Goal: Task Accomplishment & Management: Manage account settings

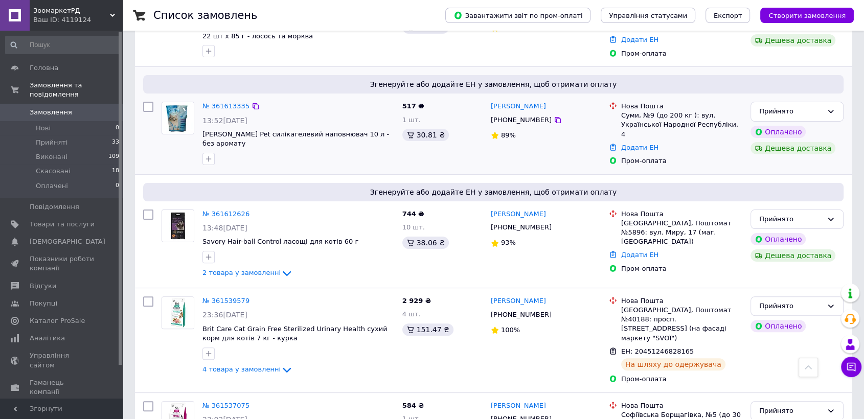
scroll to position [114, 0]
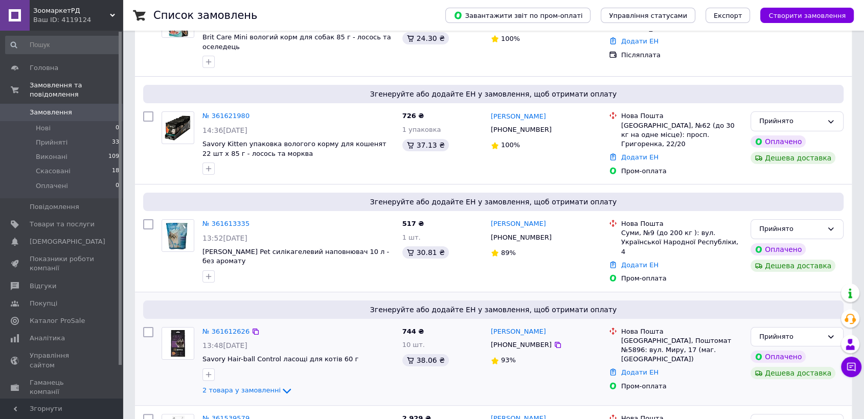
click at [180, 328] on img at bounding box center [178, 344] width 32 height 32
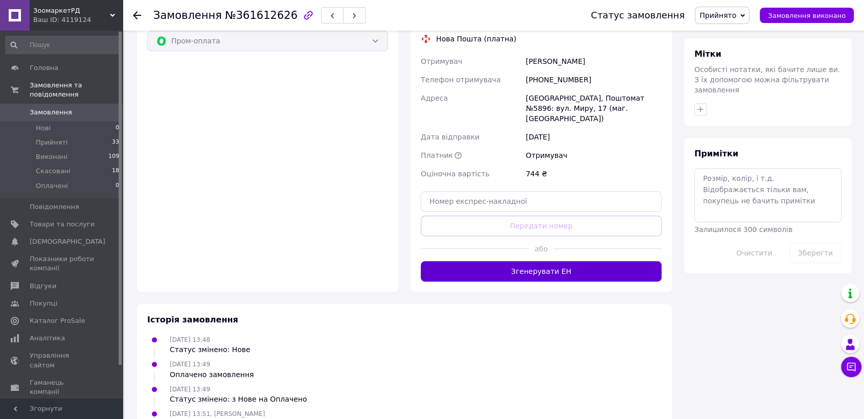
click at [544, 261] on button "Згенерувати ЕН" at bounding box center [541, 271] width 241 height 20
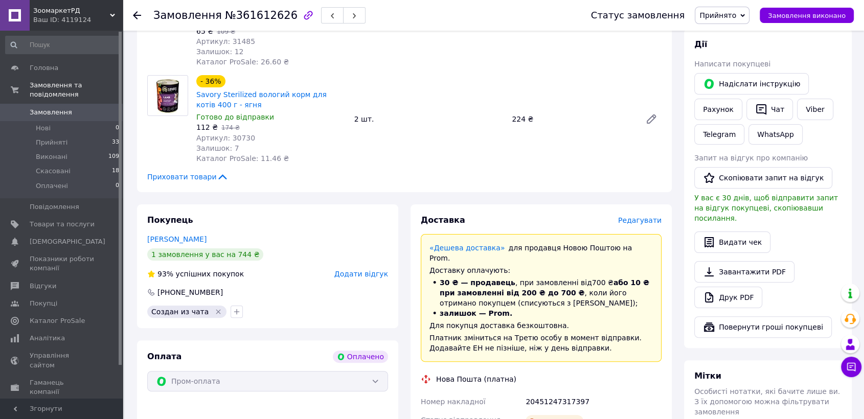
scroll to position [170, 0]
click at [139, 15] on use at bounding box center [137, 15] width 8 height 8
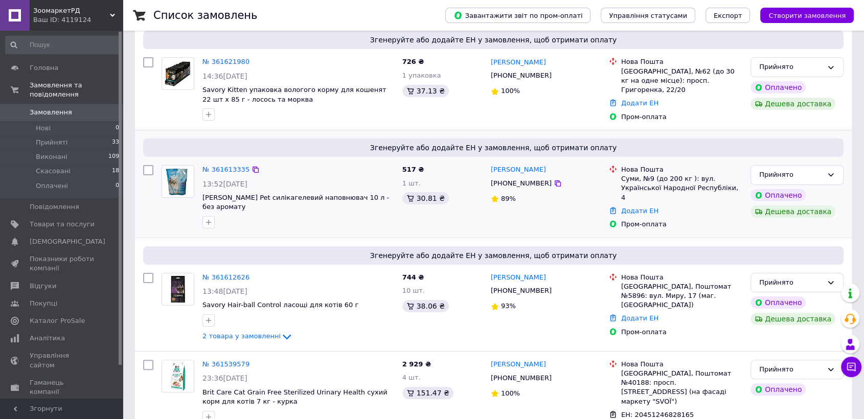
scroll to position [170, 0]
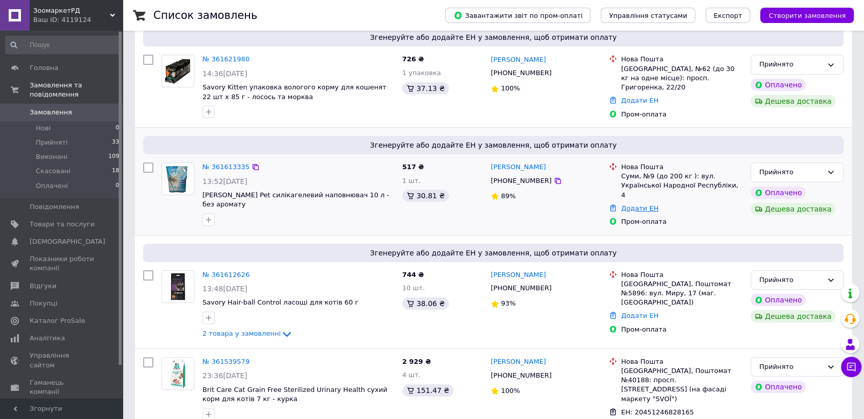
click at [633, 205] on link "Додати ЕН" at bounding box center [639, 209] width 37 height 8
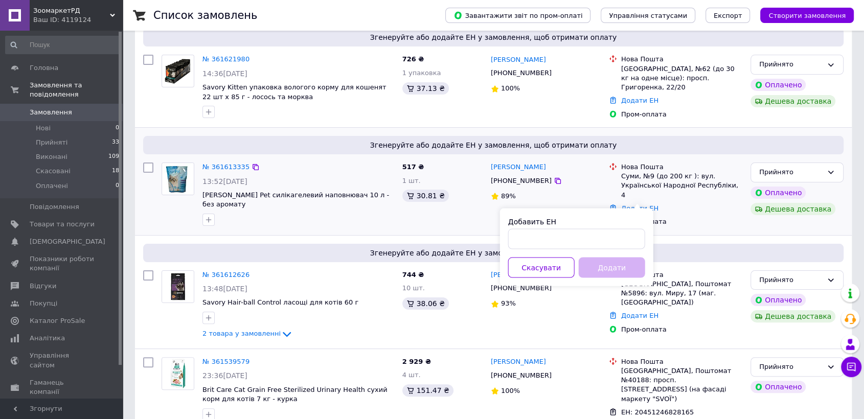
click at [176, 173] on img at bounding box center [178, 179] width 32 height 32
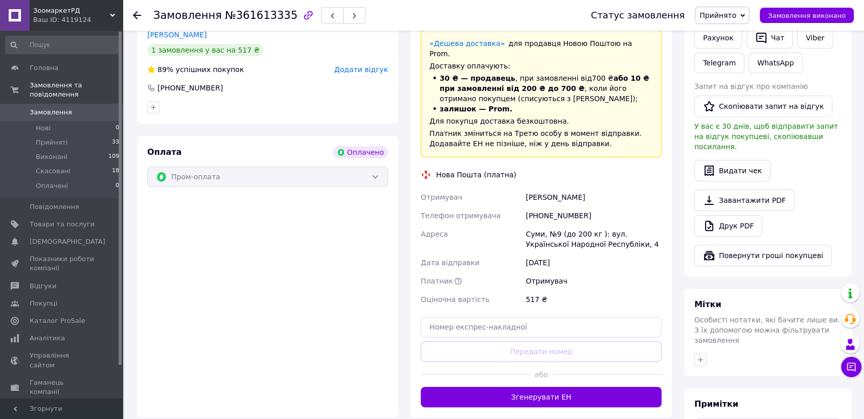
scroll to position [306, 0]
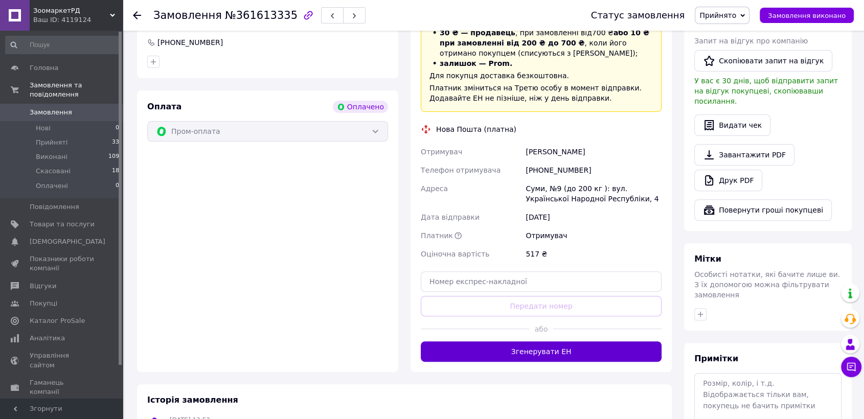
click at [546, 342] on button "Згенерувати ЕН" at bounding box center [541, 352] width 241 height 20
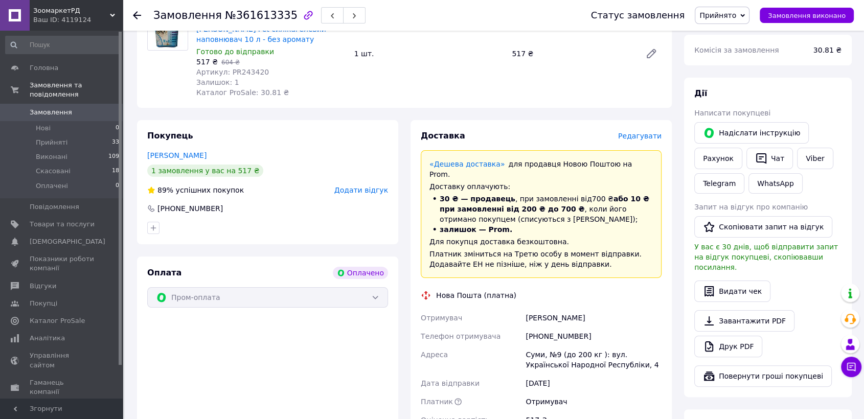
scroll to position [0, 0]
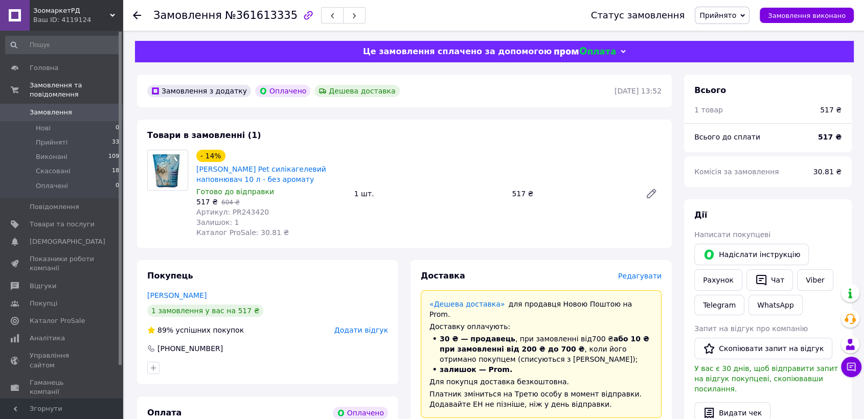
click at [137, 13] on icon at bounding box center [137, 15] width 8 height 8
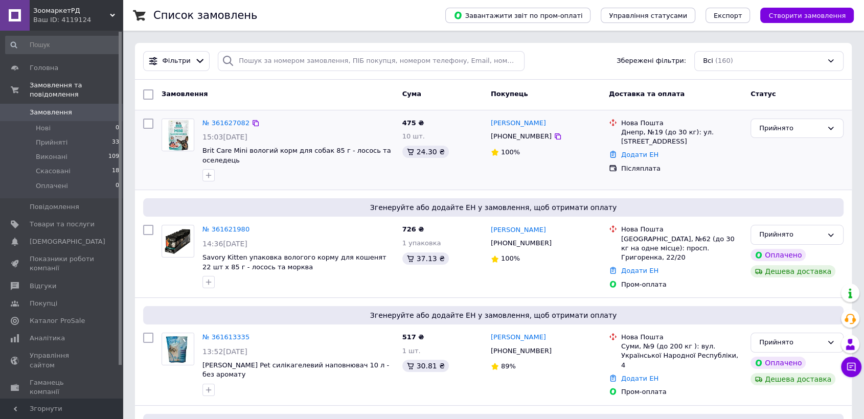
click at [178, 138] on img at bounding box center [178, 135] width 32 height 32
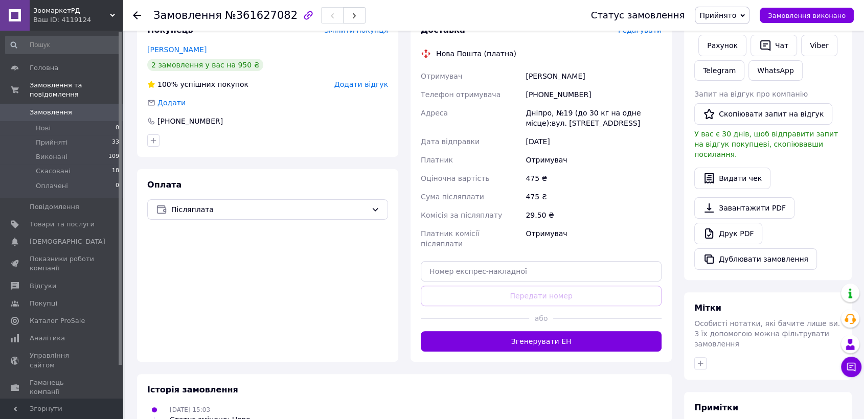
scroll to position [221, 0]
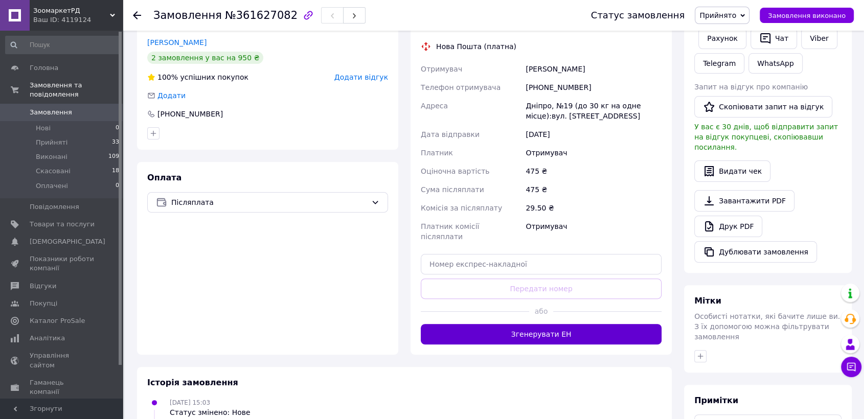
click at [557, 324] on button "Згенерувати ЕН" at bounding box center [541, 334] width 241 height 20
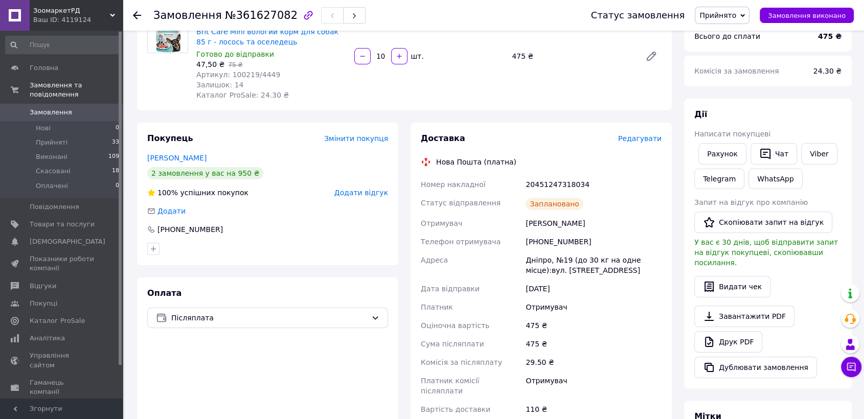
scroll to position [0, 0]
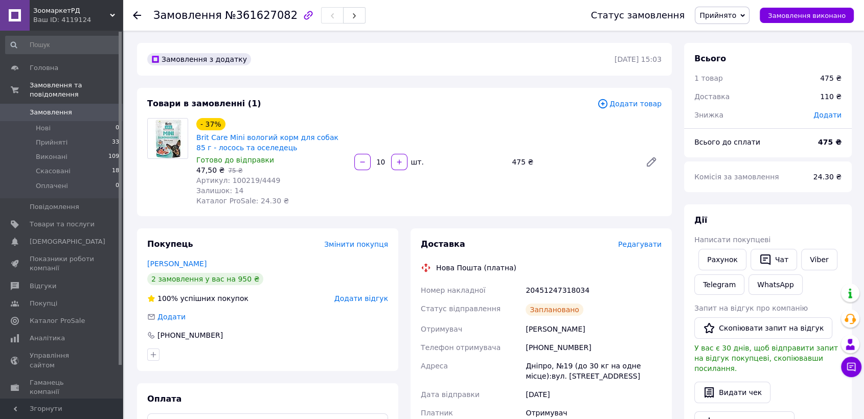
click at [137, 15] on use at bounding box center [137, 15] width 8 height 8
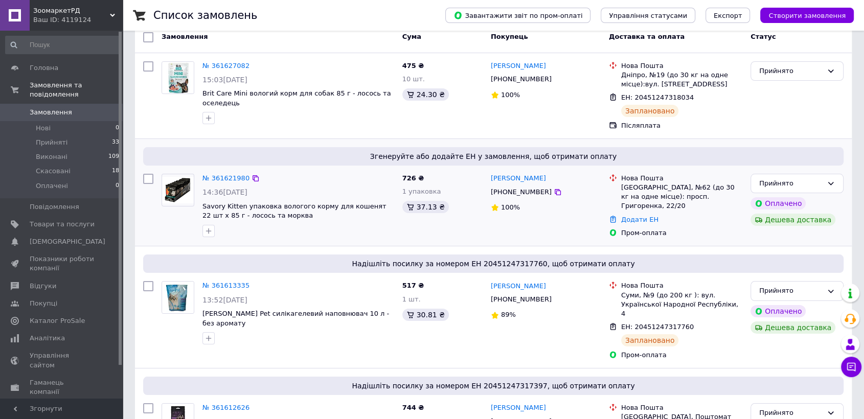
scroll to position [57, 0]
click at [172, 185] on img at bounding box center [178, 190] width 32 height 27
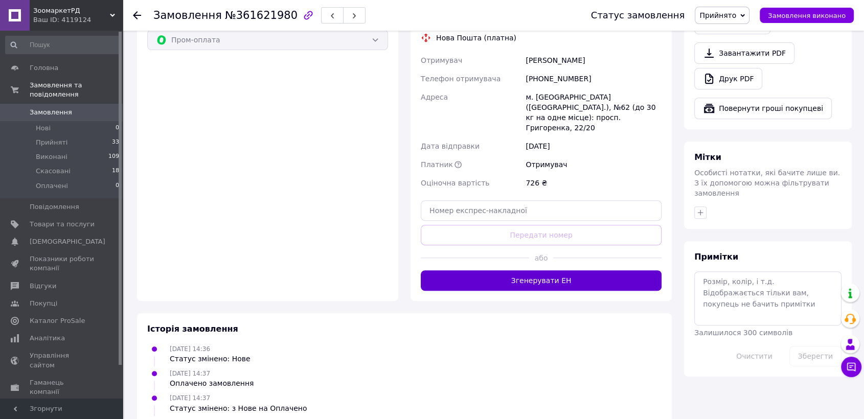
click at [569, 271] on button "Згенерувати ЕН" at bounding box center [541, 281] width 241 height 20
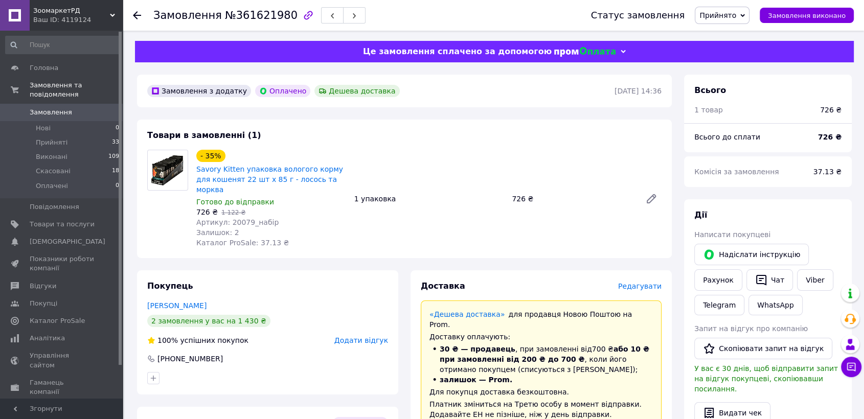
click at [139, 18] on icon at bounding box center [137, 15] width 8 height 8
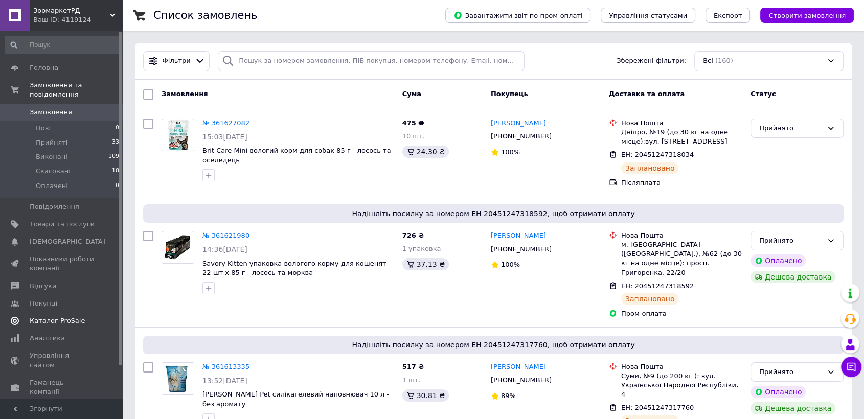
click at [65, 317] on span "Каталог ProSale" at bounding box center [57, 321] width 55 height 9
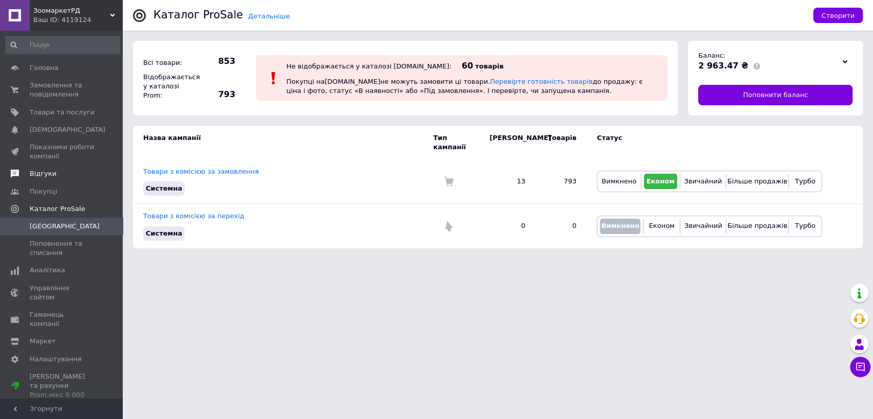
click at [57, 177] on span "Відгуки" at bounding box center [62, 173] width 65 height 9
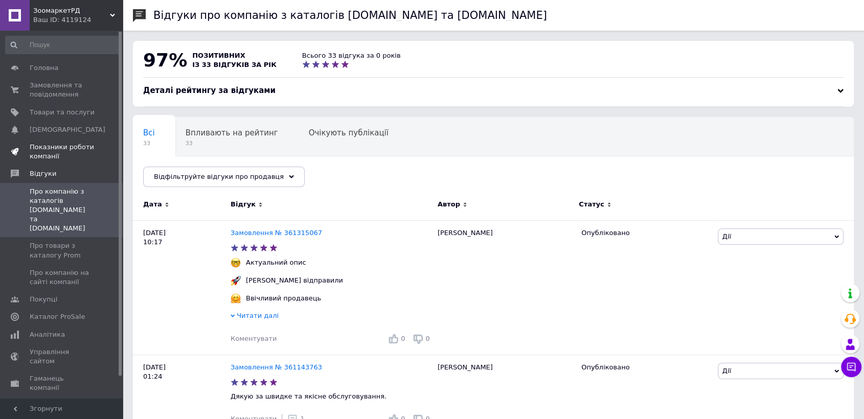
click at [69, 165] on link "Показники роботи компанії" at bounding box center [62, 152] width 125 height 27
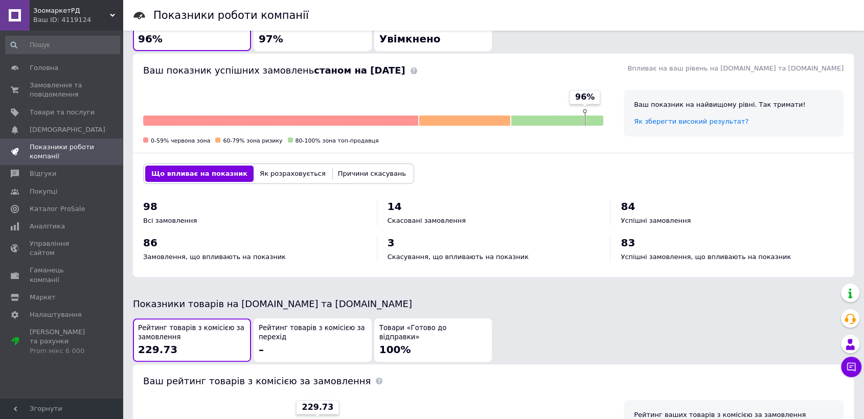
scroll to position [258, 0]
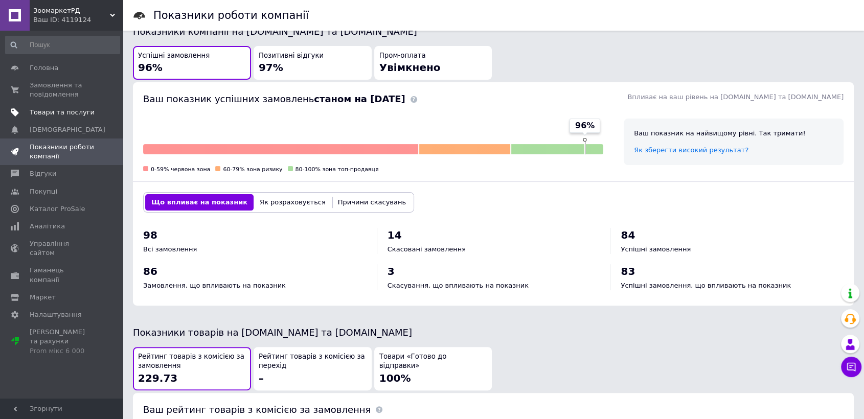
click at [92, 117] on link "Товари та послуги" at bounding box center [62, 112] width 125 height 17
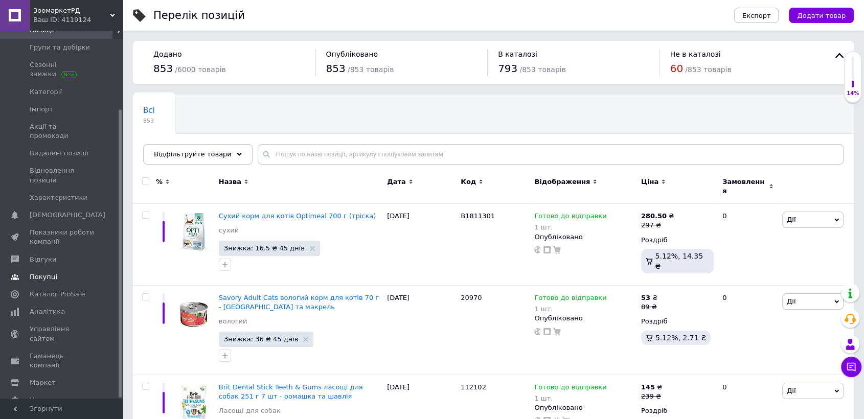
scroll to position [227, 0]
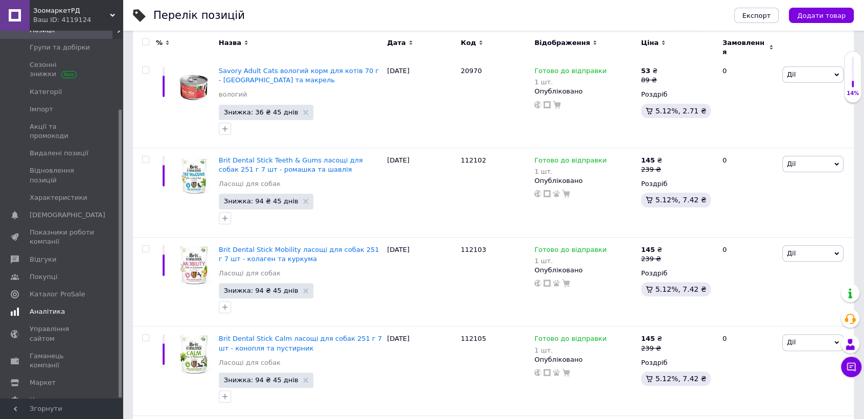
click at [72, 307] on span "Аналітика" at bounding box center [62, 311] width 65 height 9
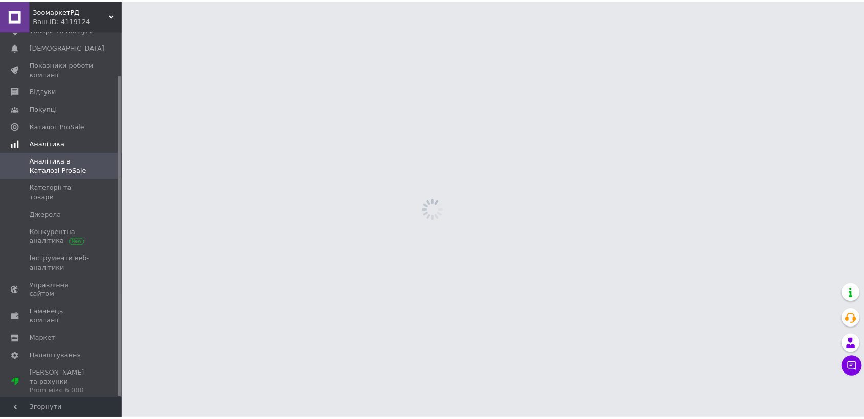
scroll to position [49, 0]
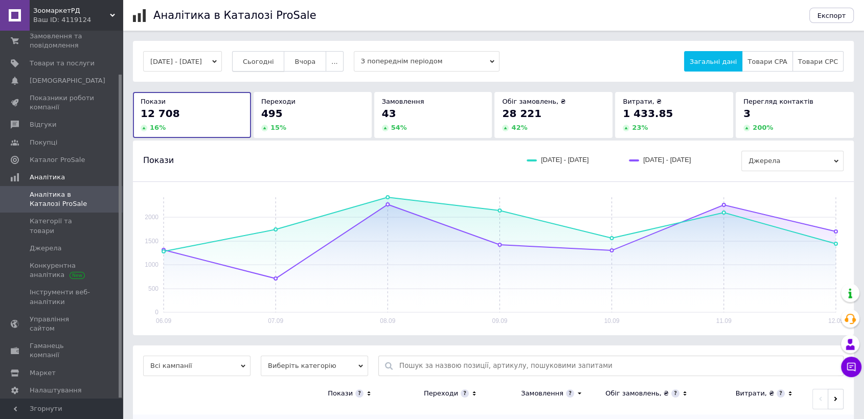
click at [274, 64] on span "Сьогодні" at bounding box center [258, 62] width 31 height 8
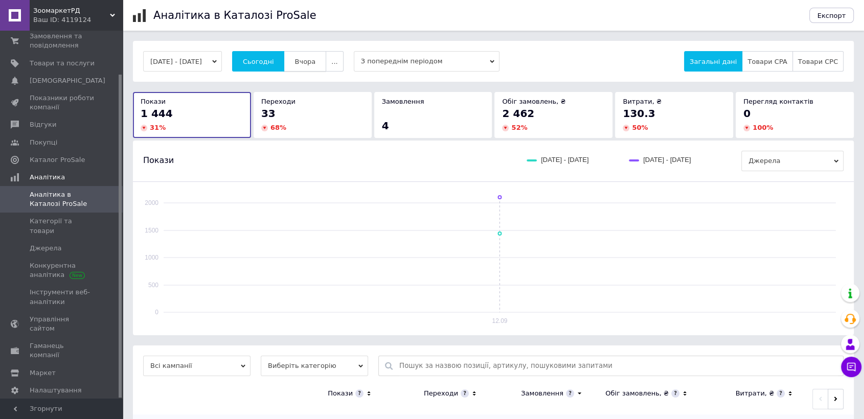
click at [307, 61] on button "Вчора" at bounding box center [305, 61] width 42 height 20
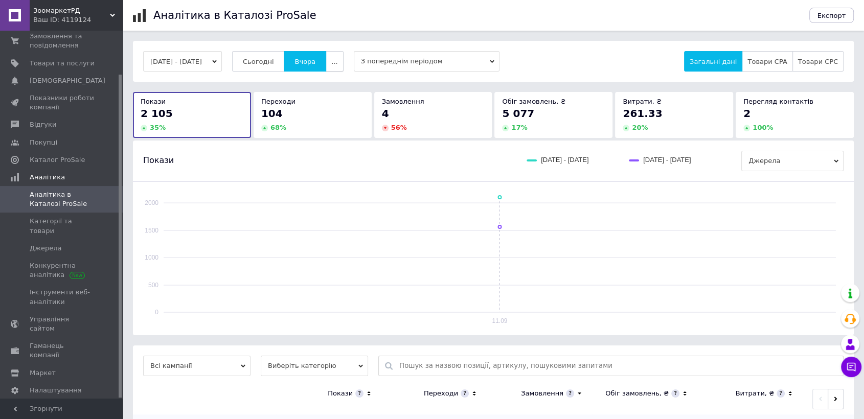
click at [338, 62] on span "..." at bounding box center [334, 62] width 6 height 8
click at [326, 104] on span "Тиждень" at bounding box center [314, 102] width 31 height 8
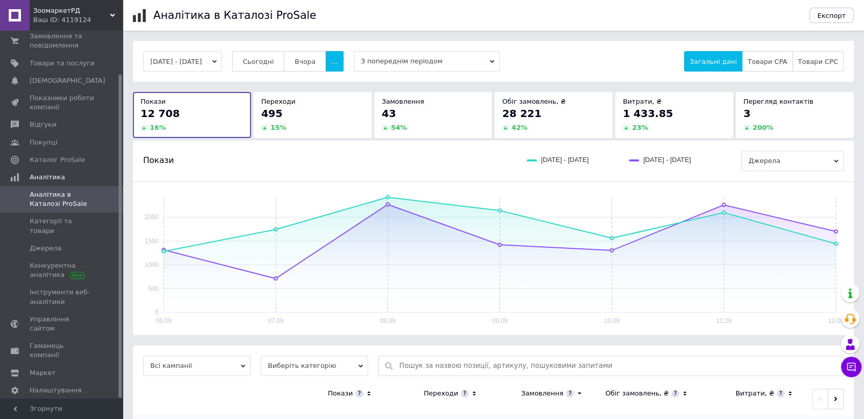
click at [415, 63] on span "З попереднім періодом" at bounding box center [427, 61] width 146 height 20
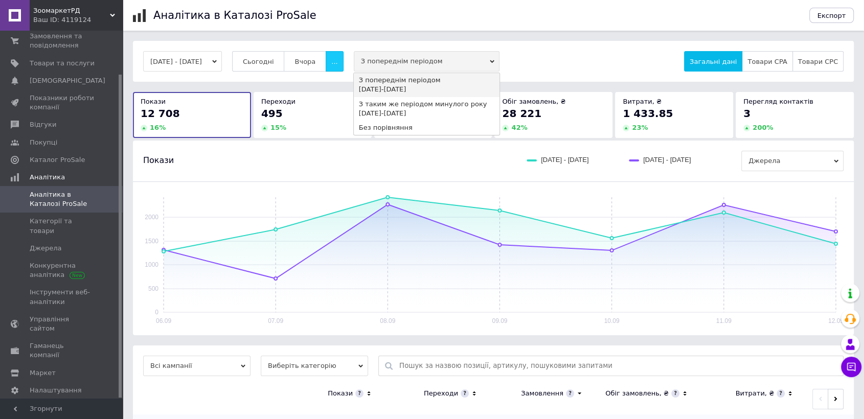
click at [343, 60] on button "..." at bounding box center [334, 61] width 17 height 20
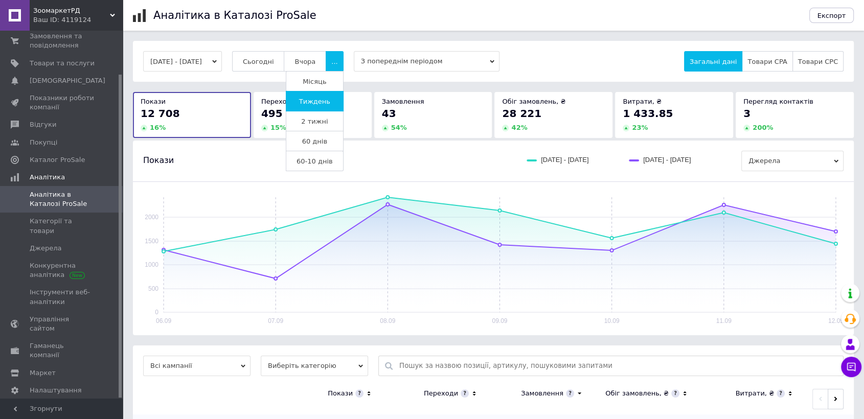
click at [340, 121] on button "2 тижні" at bounding box center [315, 121] width 58 height 20
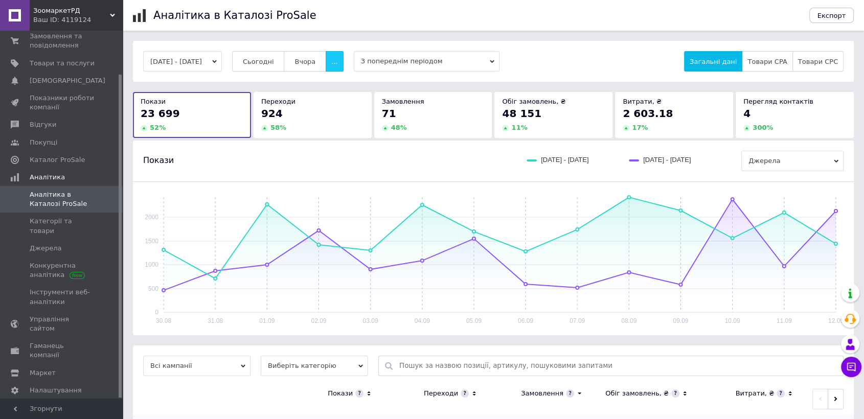
click at [341, 64] on button "..." at bounding box center [334, 61] width 17 height 20
click at [336, 135] on button "60 днів" at bounding box center [315, 141] width 58 height 20
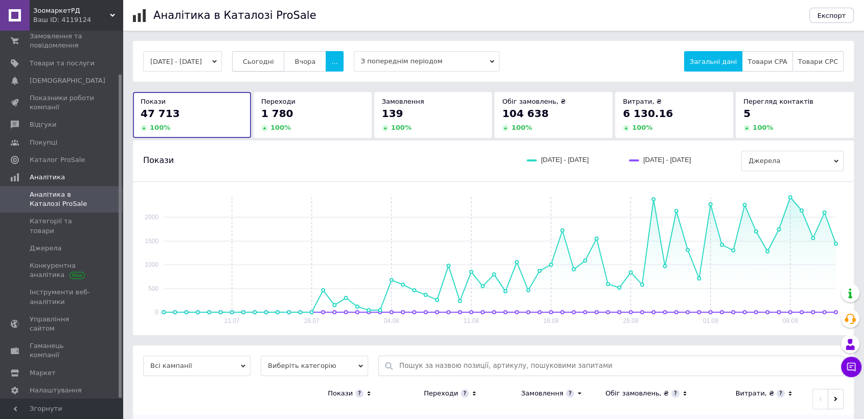
click at [274, 58] on span "Сьогодні" at bounding box center [258, 62] width 31 height 8
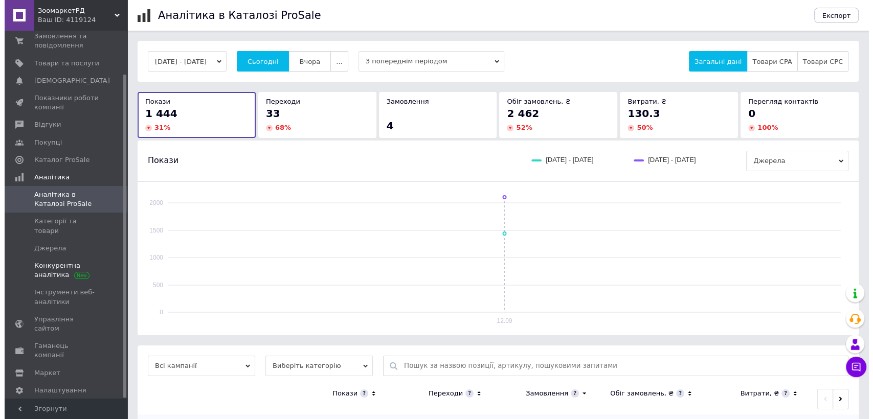
scroll to position [49, 0]
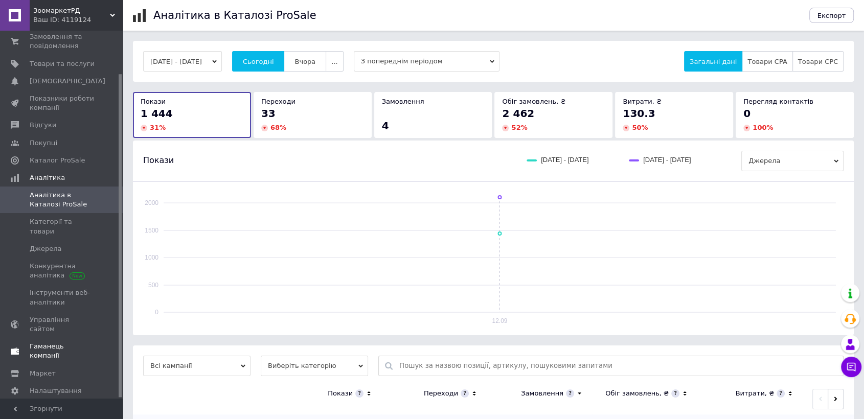
click at [74, 338] on link "Гаманець компанії" at bounding box center [62, 351] width 125 height 27
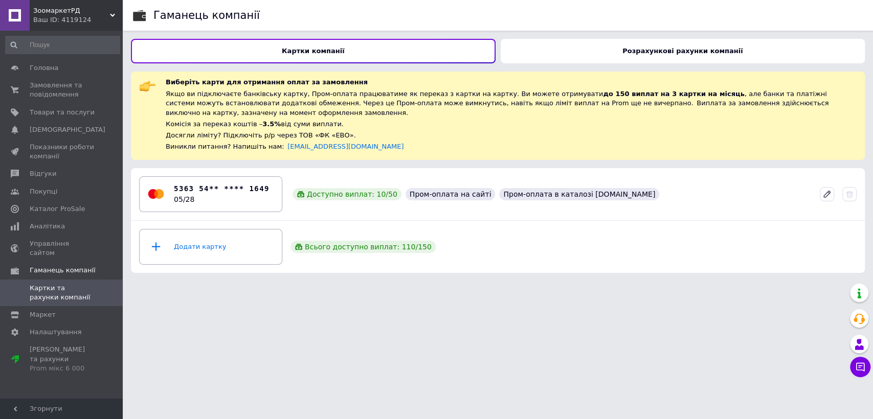
click at [573, 50] on div "Розрахункові рахунки компанії" at bounding box center [683, 51] width 365 height 25
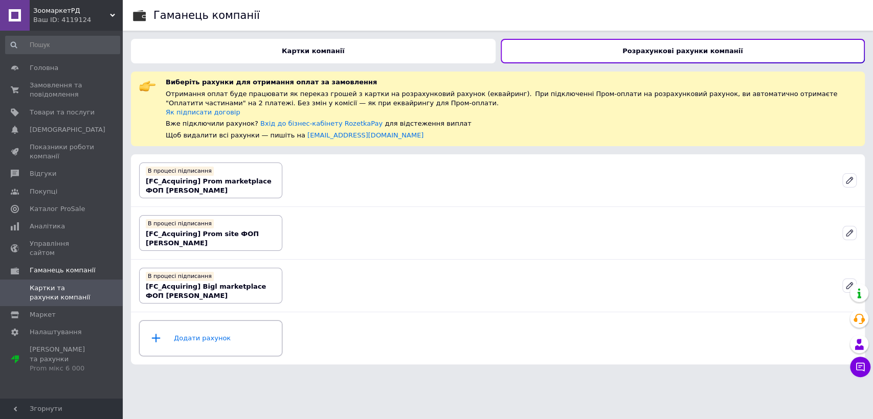
click at [235, 340] on div "Додати рахунок" at bounding box center [211, 338] width 130 height 31
click at [70, 81] on span "Замовлення та повідомлення" at bounding box center [62, 90] width 65 height 18
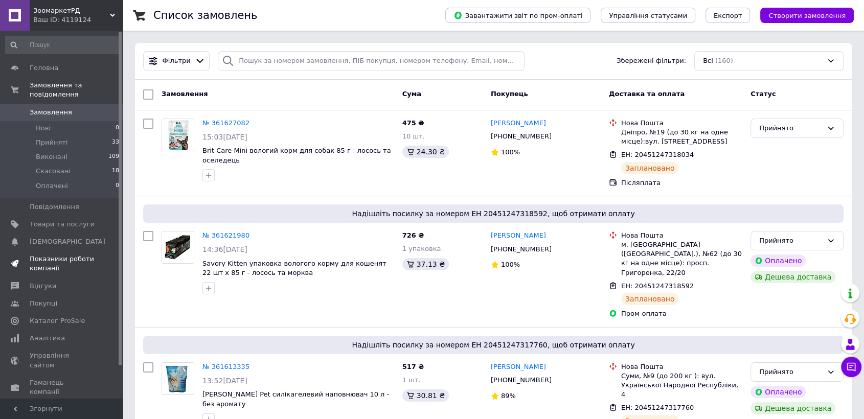
click at [78, 261] on span "Показники роботи компанії" at bounding box center [62, 264] width 65 height 18
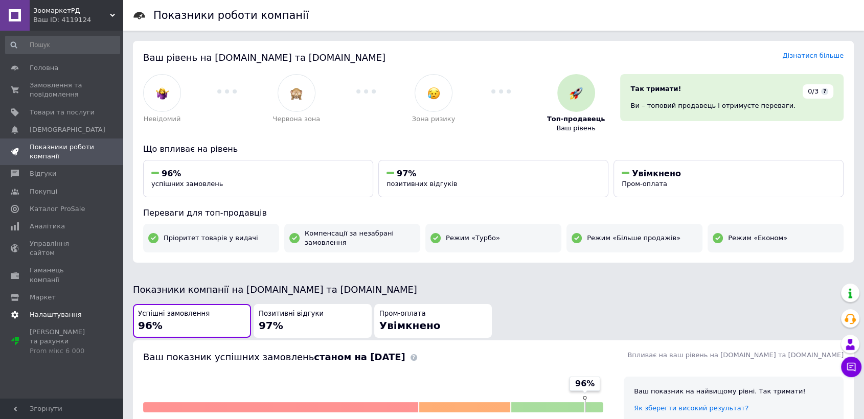
click at [61, 310] on span "Налаштування" at bounding box center [56, 314] width 52 height 9
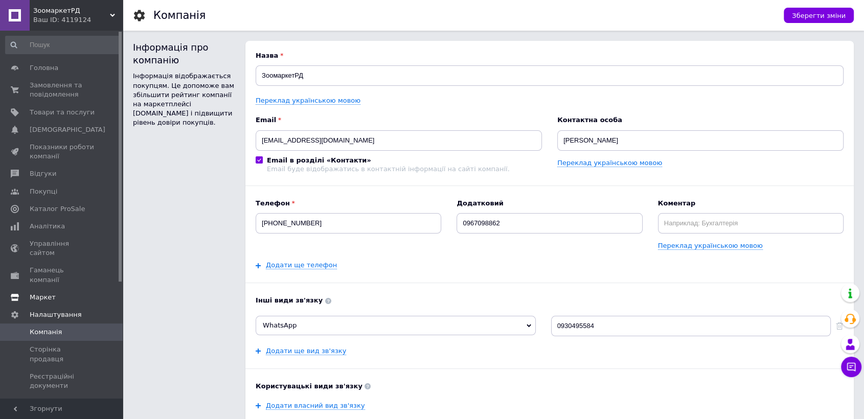
click at [61, 293] on span "Маркет" at bounding box center [62, 297] width 65 height 9
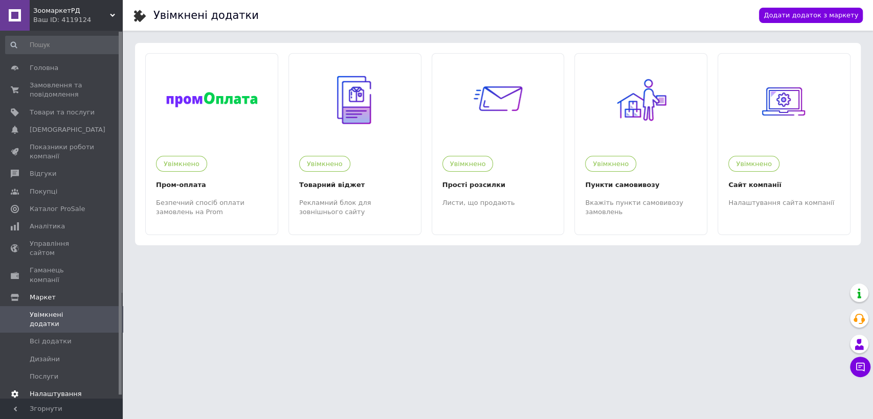
click at [58, 390] on span "Налаштування" at bounding box center [56, 394] width 52 height 9
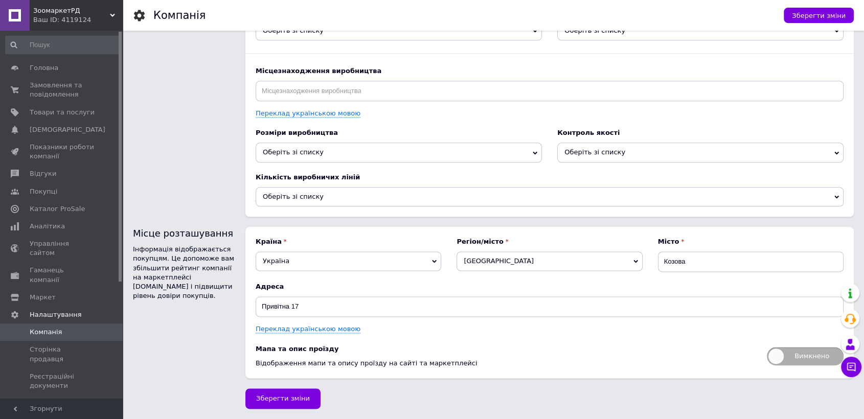
scroll to position [1224, 0]
click at [66, 95] on span "Замовлення та повідомлення" at bounding box center [62, 90] width 65 height 18
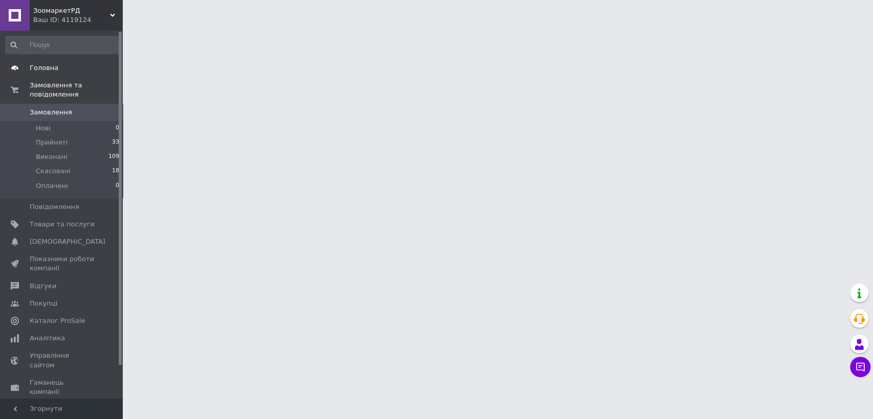
click at [63, 71] on span "Головна" at bounding box center [62, 67] width 65 height 9
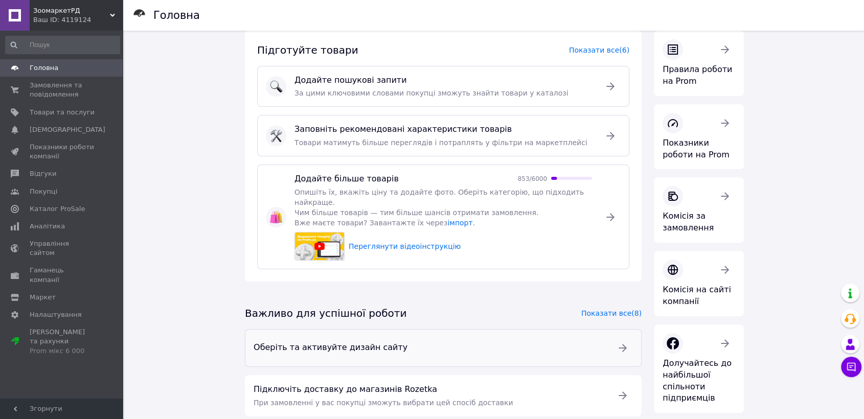
scroll to position [57, 0]
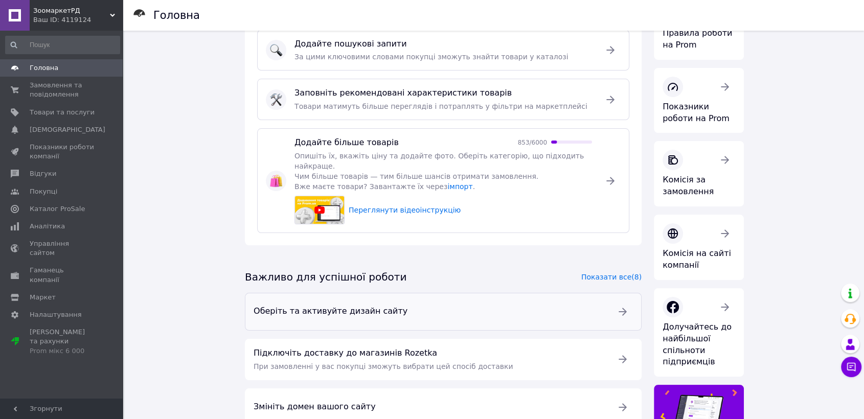
click at [452, 306] on span "Оберіть та активуйте дизайн сайту" at bounding box center [429, 312] width 351 height 12
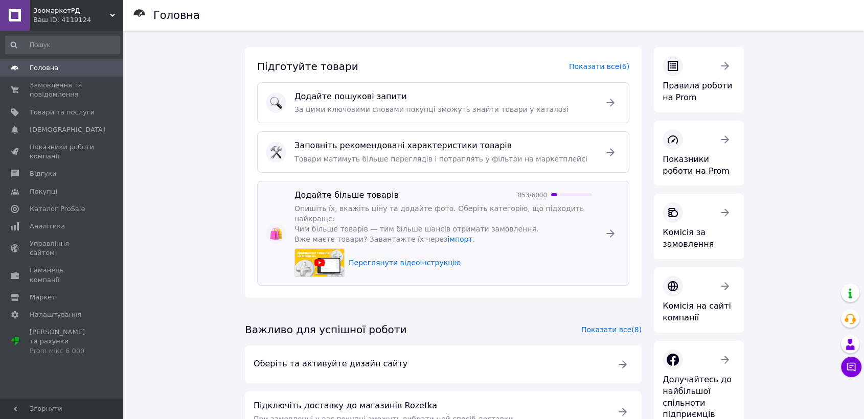
scroll to position [0, 0]
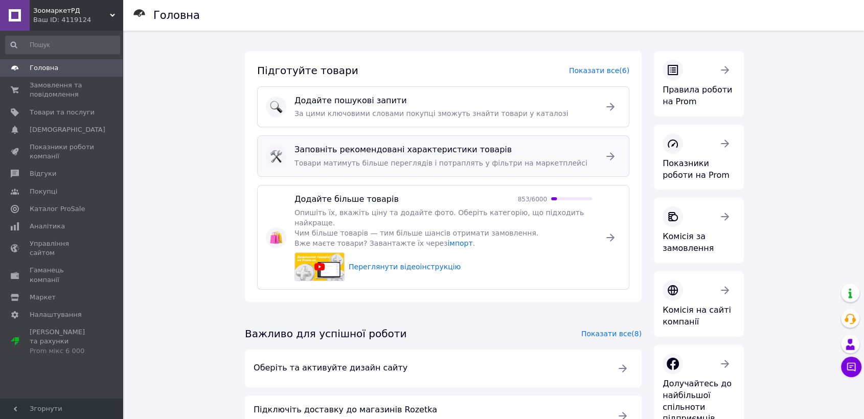
click at [490, 166] on span "Товари матимуть більше переглядів і потраплять у фільтри на маркетплейсі" at bounding box center [441, 163] width 293 height 8
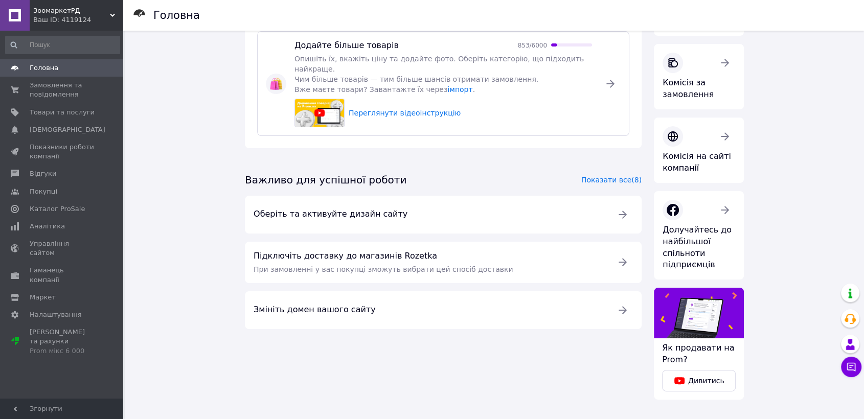
scroll to position [154, 0]
click at [491, 250] on span "Підключіть доставку до магазинів Rozetka" at bounding box center [429, 256] width 351 height 12
click at [329, 291] on link "Змініть домен вашого сайту" at bounding box center [443, 310] width 397 height 38
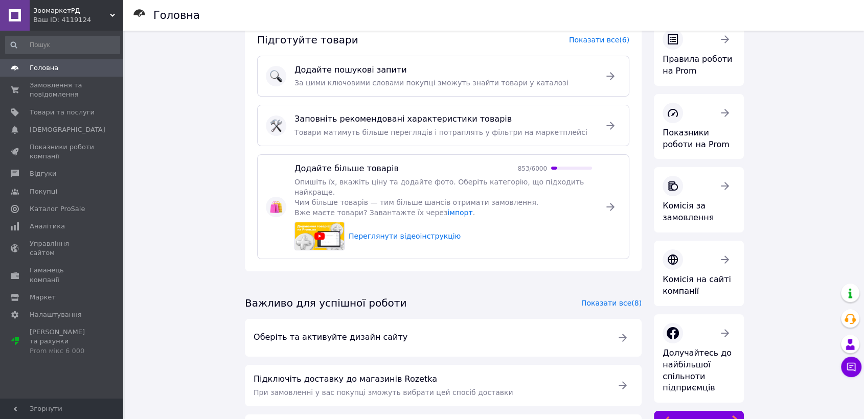
scroll to position [0, 0]
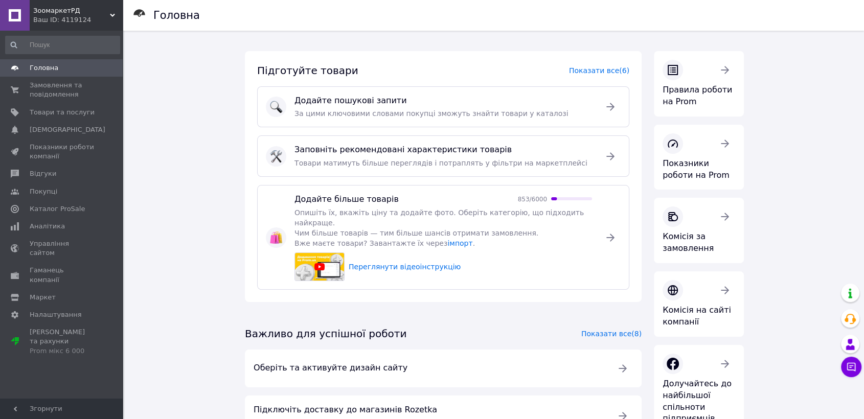
click at [76, 20] on div "Ваш ID: 4119124" at bounding box center [78, 19] width 90 height 9
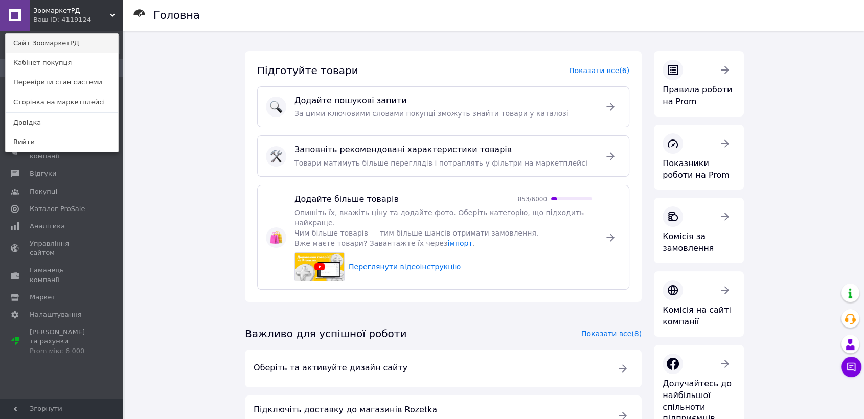
click at [73, 42] on link "Сайт ЗоомаркетРД" at bounding box center [62, 43] width 113 height 19
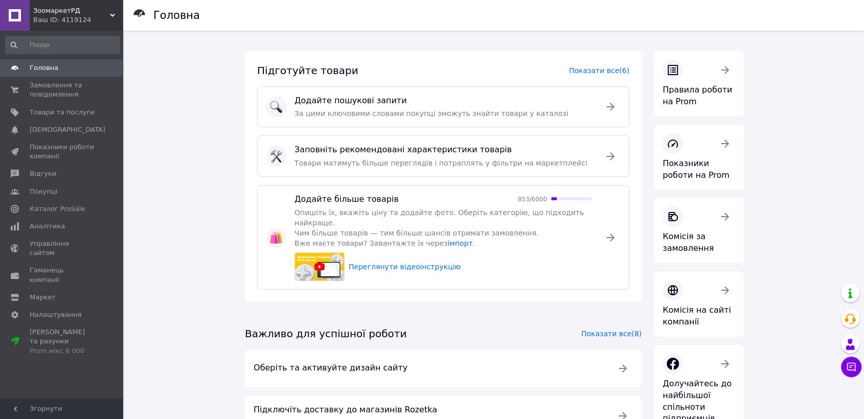
click at [83, 19] on div "Ваш ID: 4119124" at bounding box center [78, 19] width 90 height 9
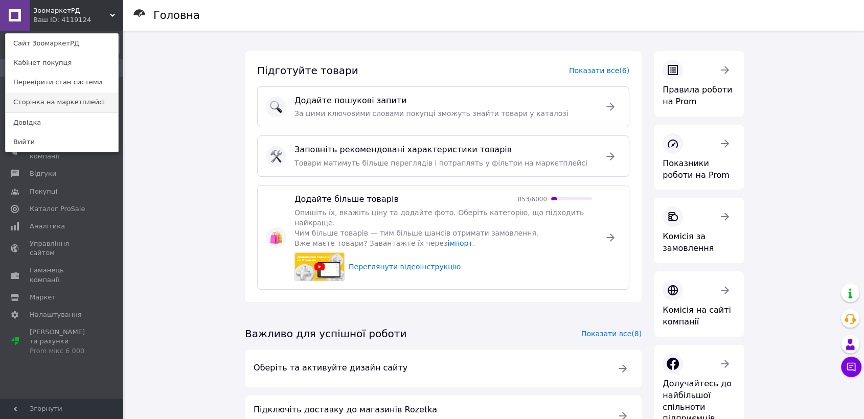
click at [72, 101] on link "Сторінка на маркетплейсі" at bounding box center [62, 102] width 113 height 19
